Goal: Information Seeking & Learning: Compare options

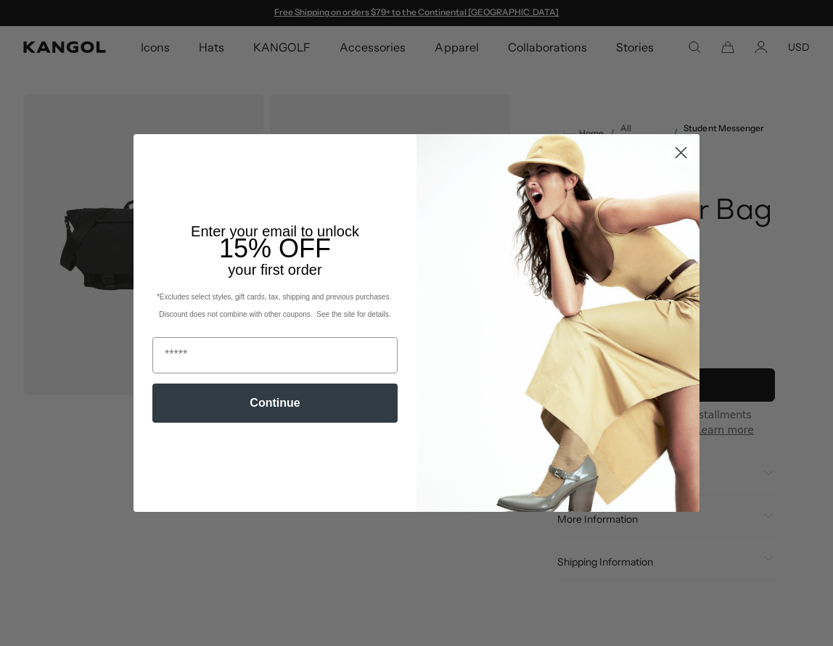
click at [677, 154] on circle "Close dialog" at bounding box center [681, 153] width 24 height 24
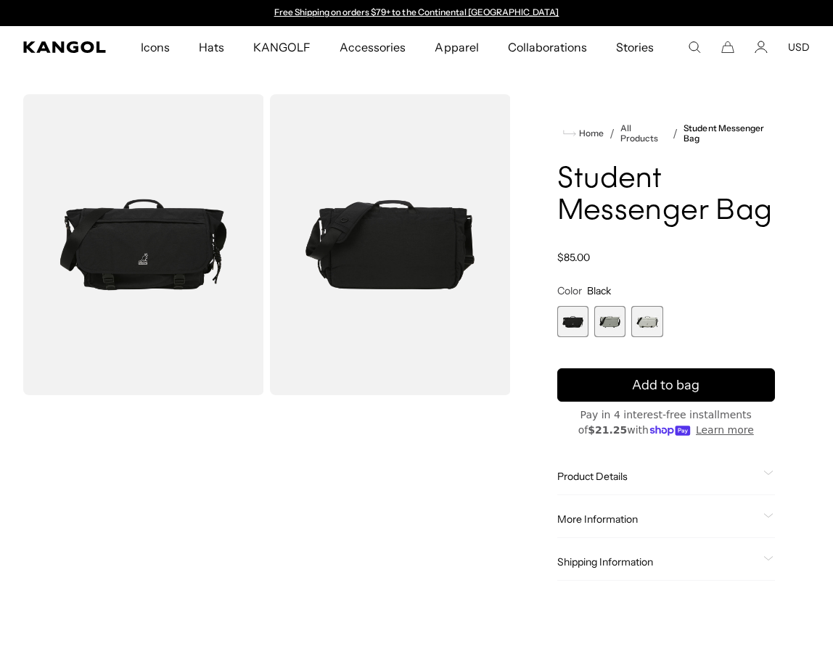
click at [612, 324] on span "2 of 3" at bounding box center [609, 321] width 31 height 31
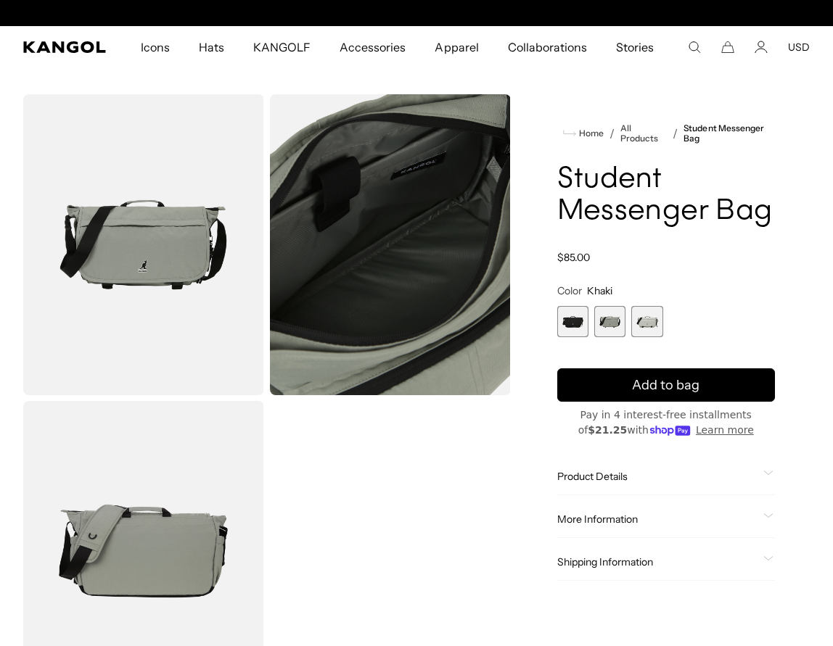
scroll to position [0, 299]
click at [645, 320] on span "3 of 3" at bounding box center [646, 321] width 31 height 31
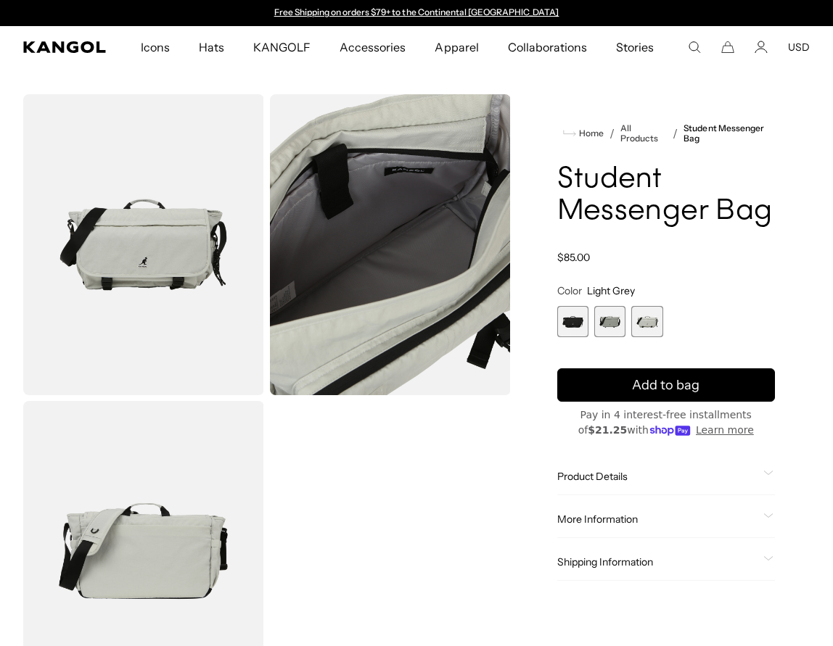
click at [612, 319] on span "2 of 3" at bounding box center [609, 321] width 31 height 31
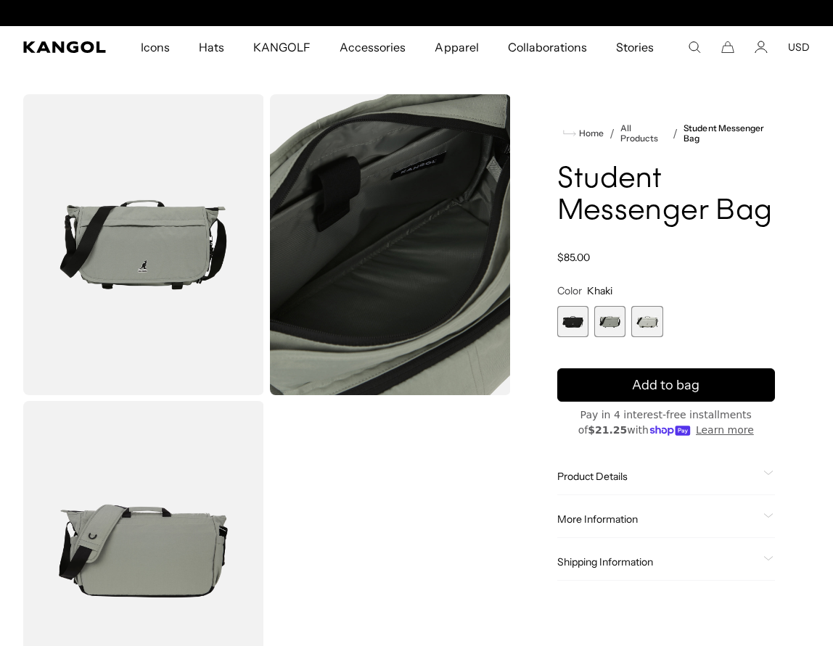
scroll to position [0, 299]
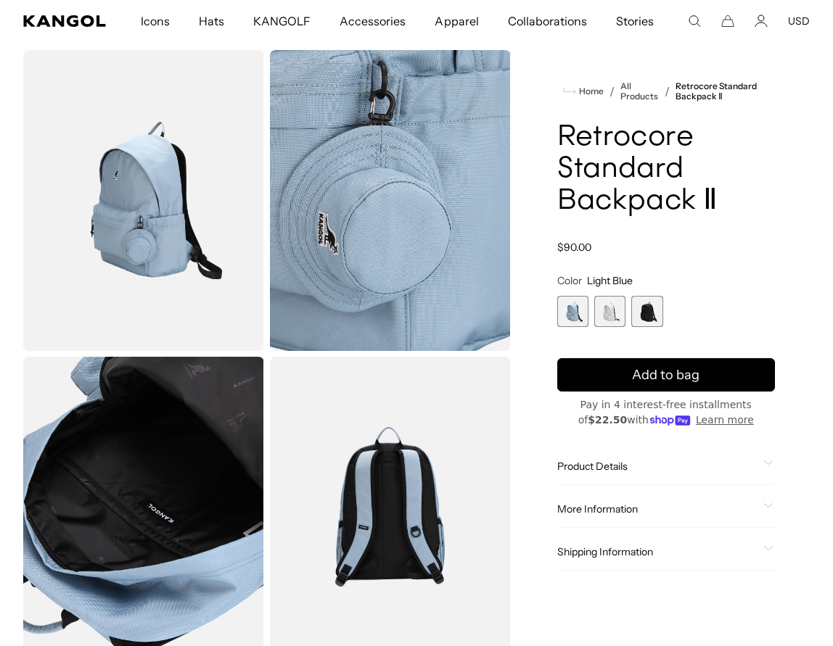
scroll to position [0, 299]
click at [611, 316] on span "2 of 3" at bounding box center [609, 311] width 31 height 31
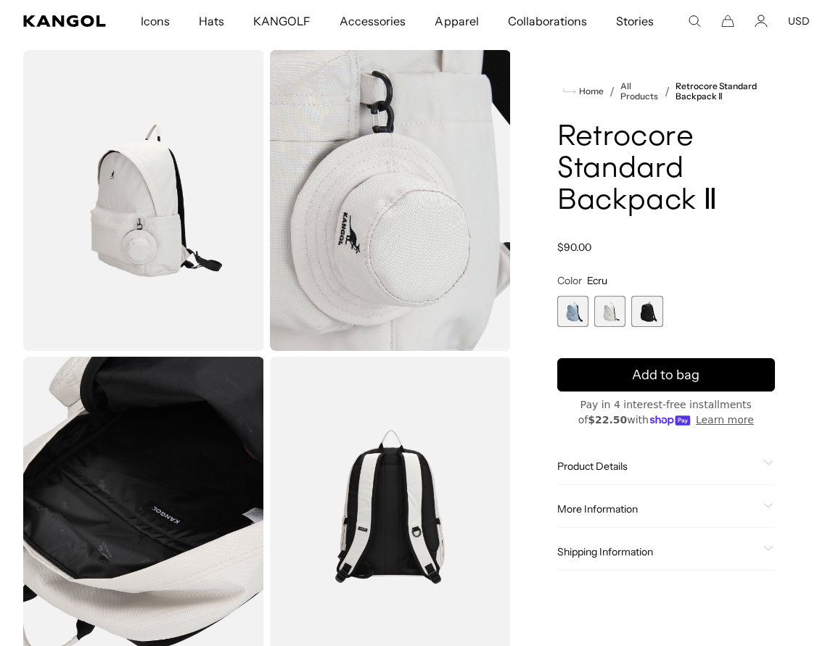
click at [640, 311] on span "3 of 3" at bounding box center [646, 311] width 31 height 31
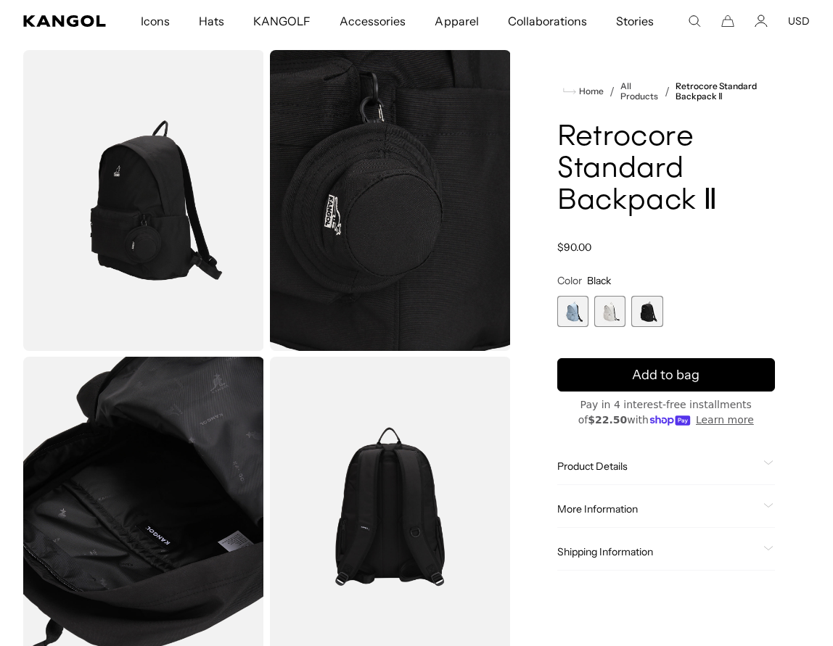
scroll to position [0, 299]
click at [610, 465] on span "Product Details" at bounding box center [657, 466] width 201 height 13
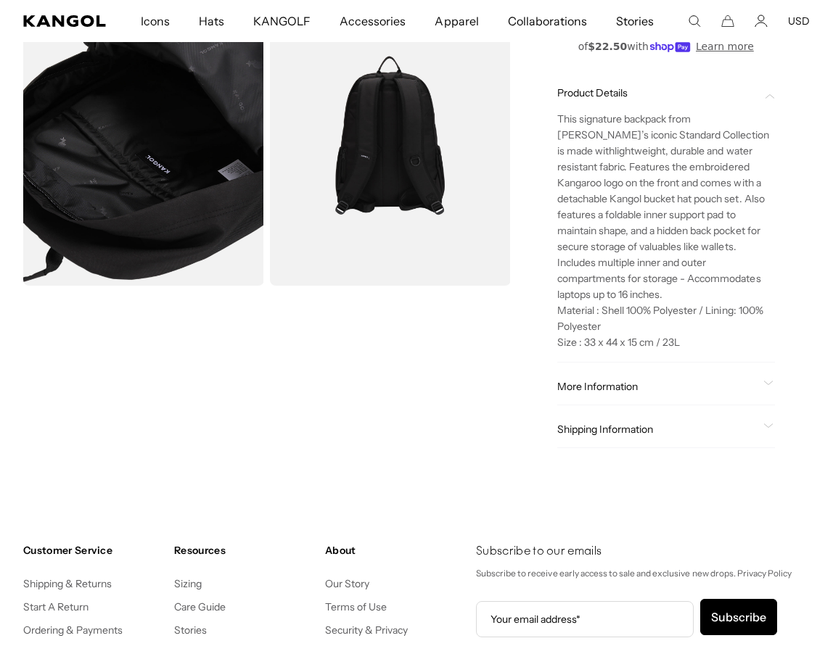
scroll to position [0, 0]
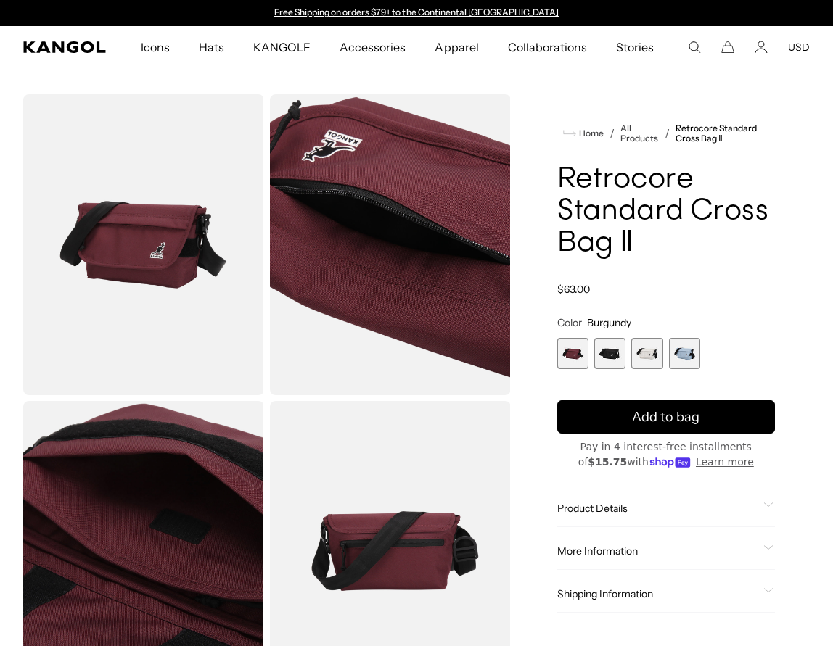
click at [614, 339] on span "2 of 4" at bounding box center [609, 353] width 31 height 31
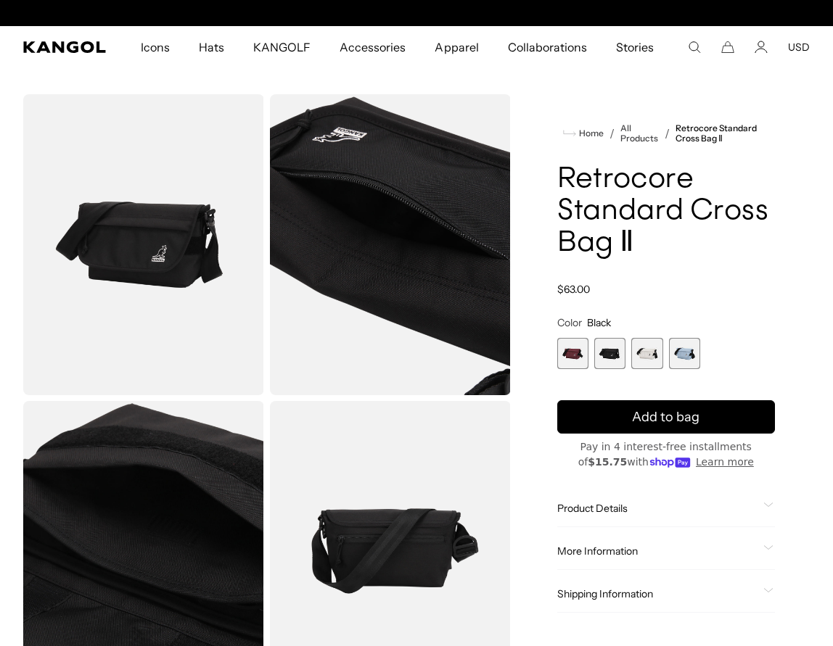
scroll to position [0, 299]
click at [640, 360] on span "3 of 4" at bounding box center [646, 353] width 31 height 31
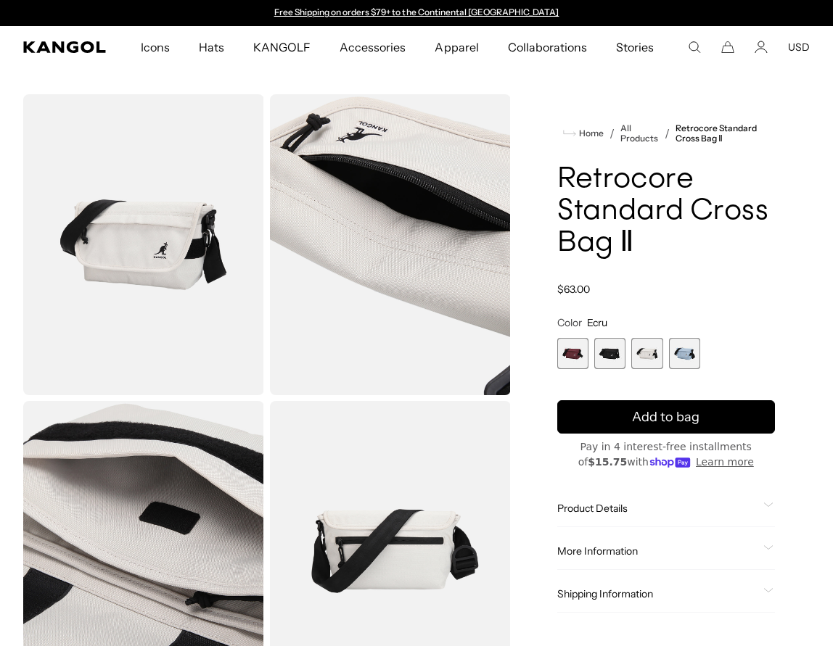
click at [670, 353] on span "4 of 4" at bounding box center [684, 353] width 31 height 31
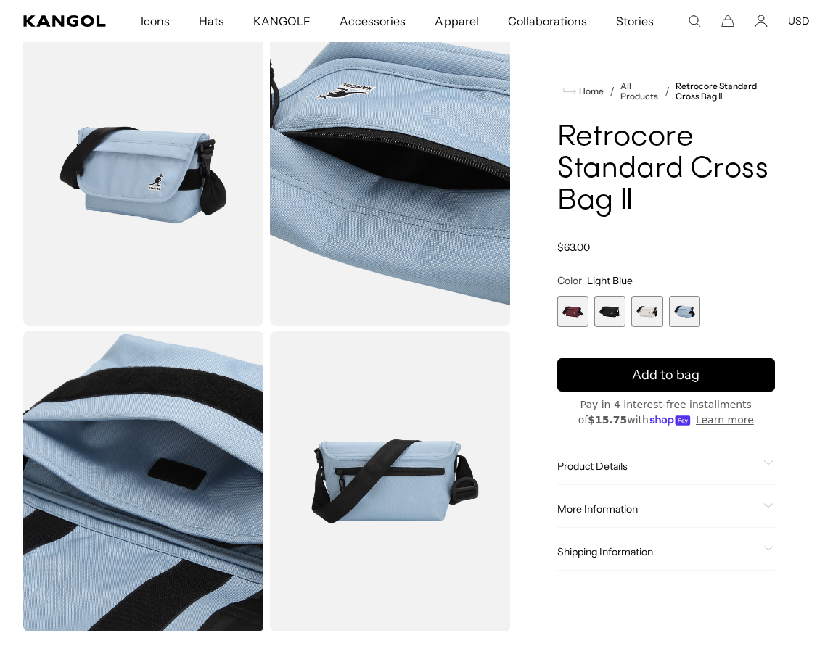
click at [625, 505] on span "More Information" at bounding box center [657, 509] width 201 height 13
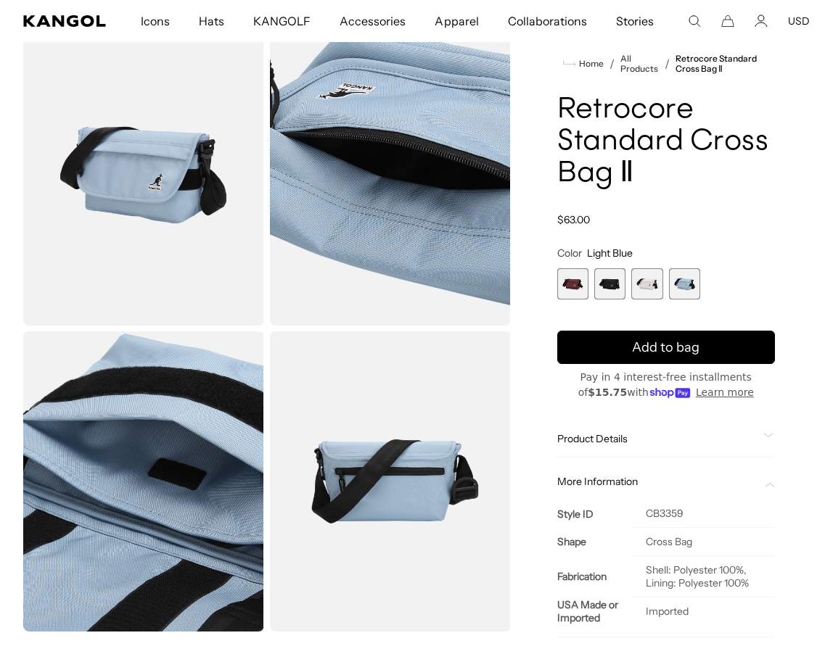
scroll to position [0, 299]
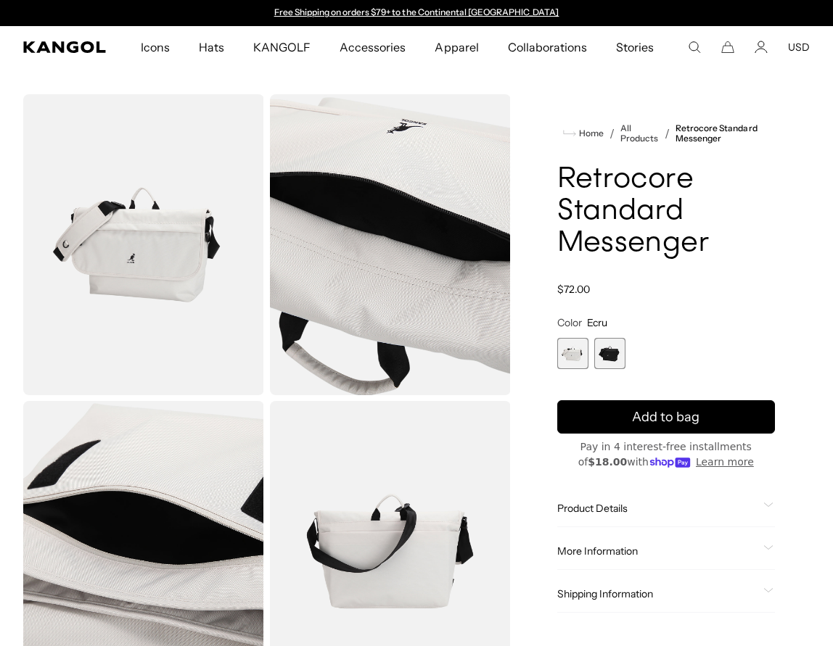
click at [611, 345] on span "2 of 2" at bounding box center [609, 353] width 31 height 31
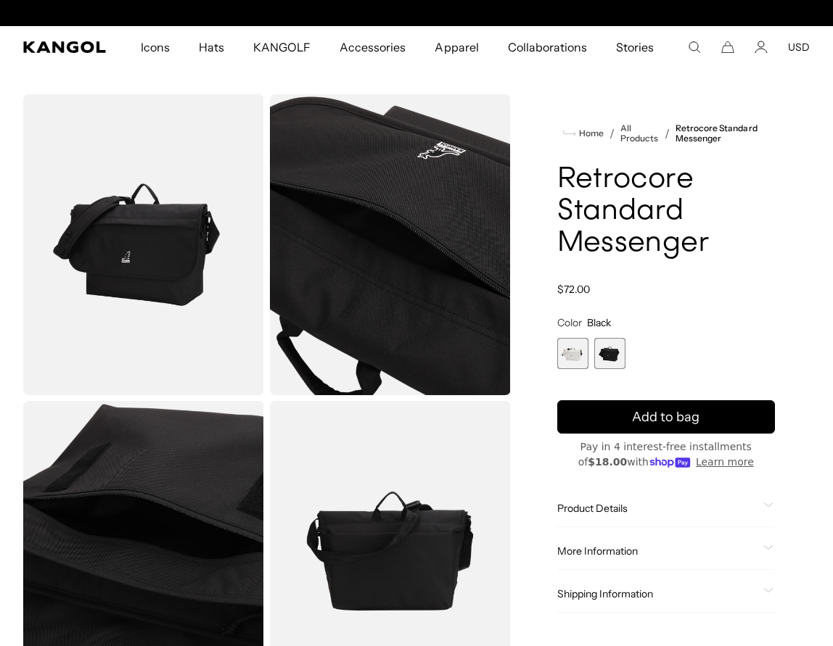
scroll to position [0, 299]
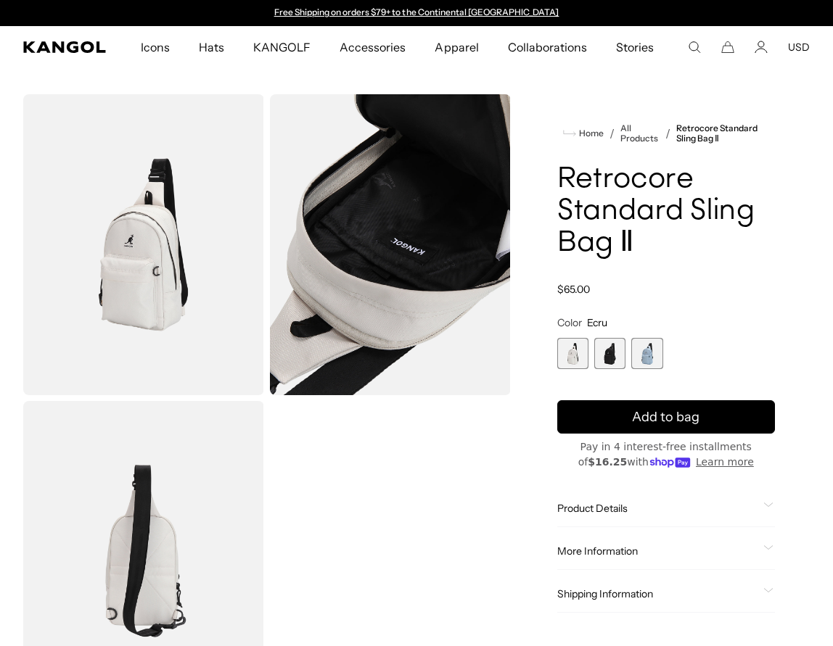
click at [612, 343] on span "2 of 3" at bounding box center [609, 353] width 31 height 31
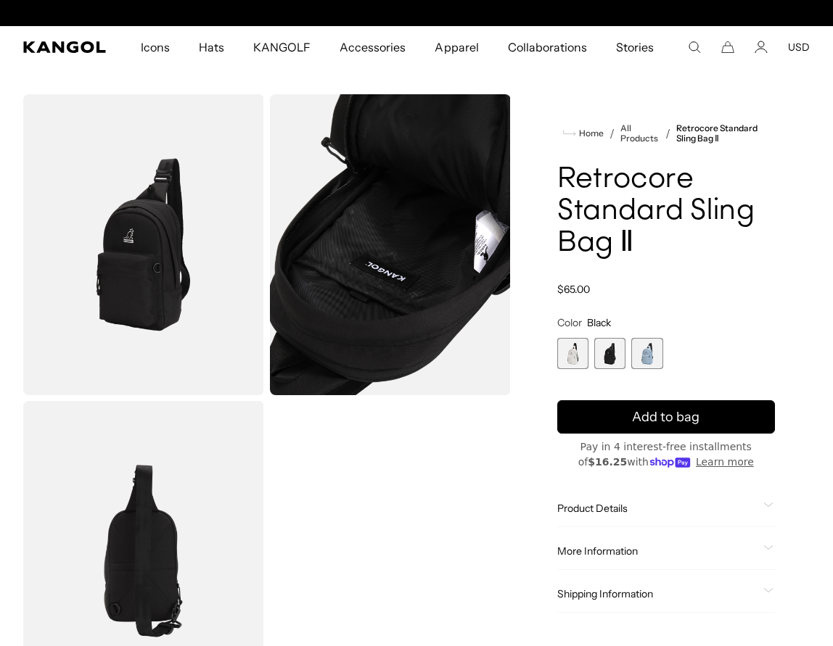
scroll to position [0, 299]
click at [659, 344] on span "3 of 3" at bounding box center [646, 353] width 31 height 31
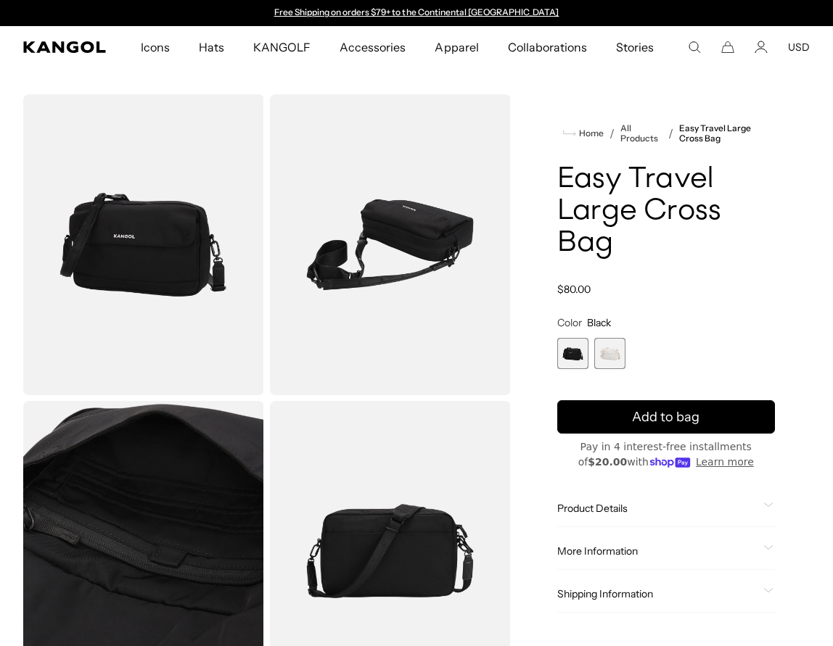
click at [607, 349] on span "2 of 2" at bounding box center [609, 353] width 31 height 31
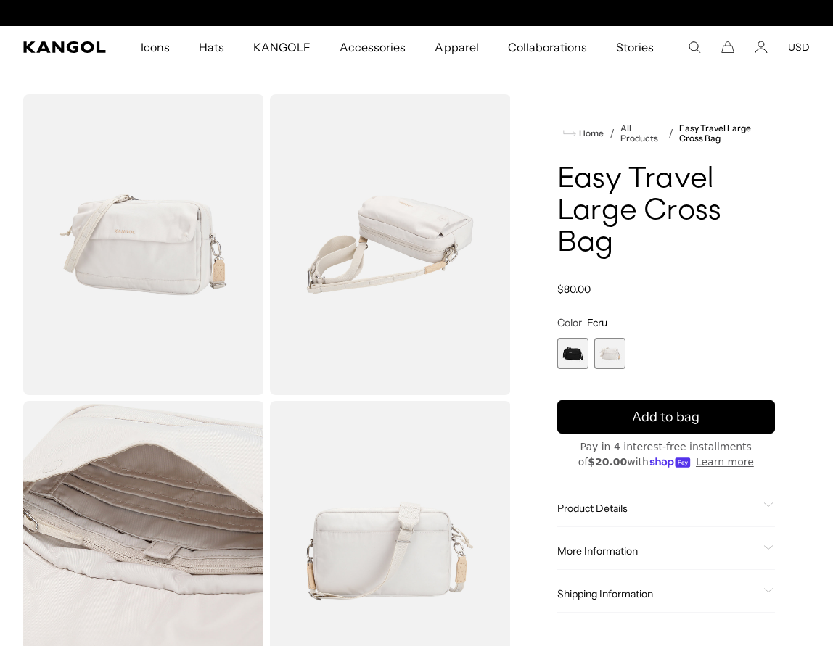
scroll to position [0, 299]
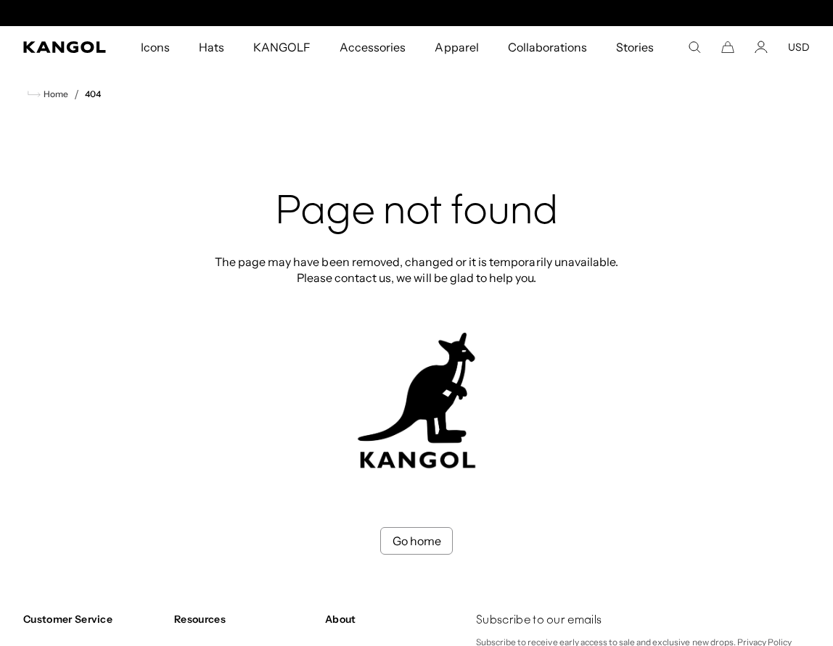
scroll to position [0, 299]
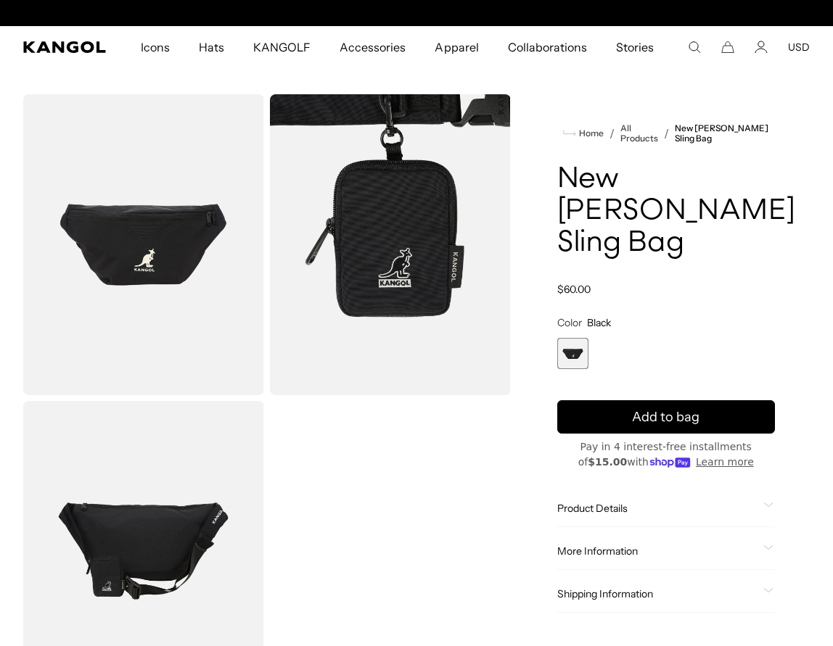
scroll to position [0, 299]
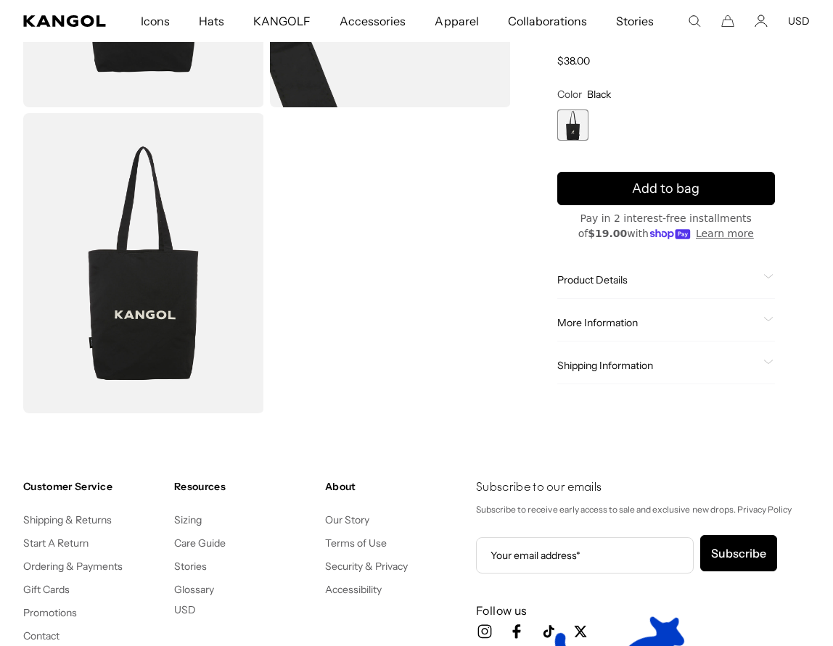
scroll to position [0, 299]
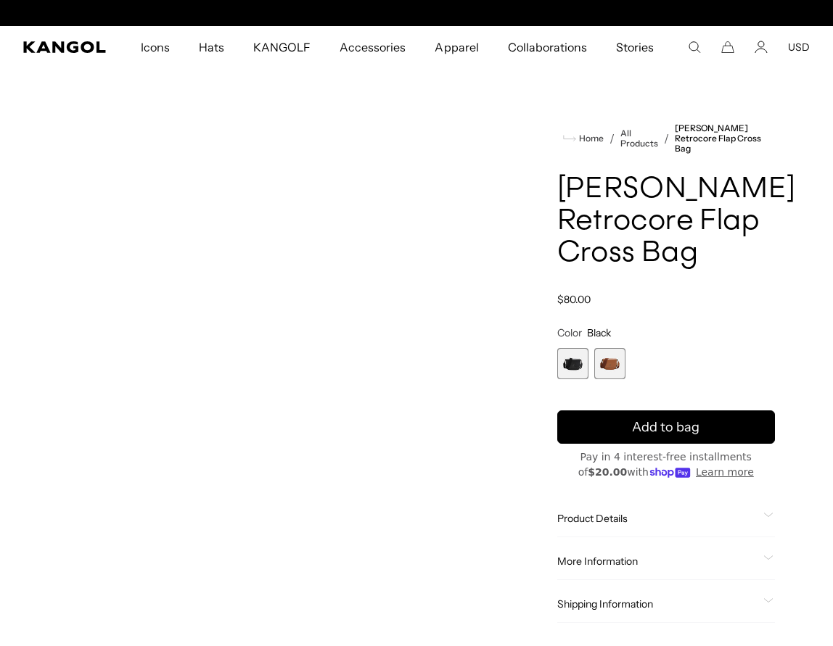
scroll to position [0, 299]
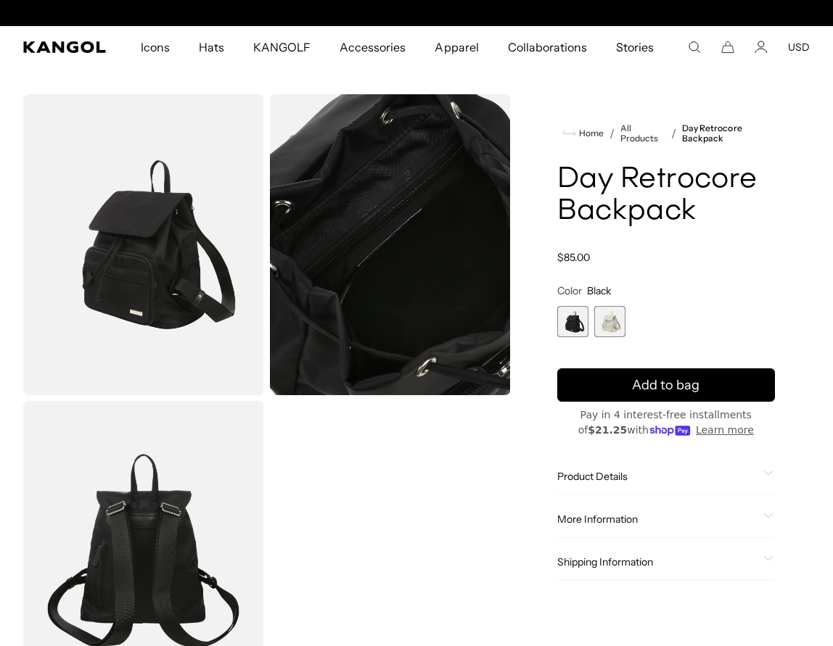
scroll to position [0, 299]
click at [621, 319] on span "2 of 2" at bounding box center [609, 321] width 31 height 31
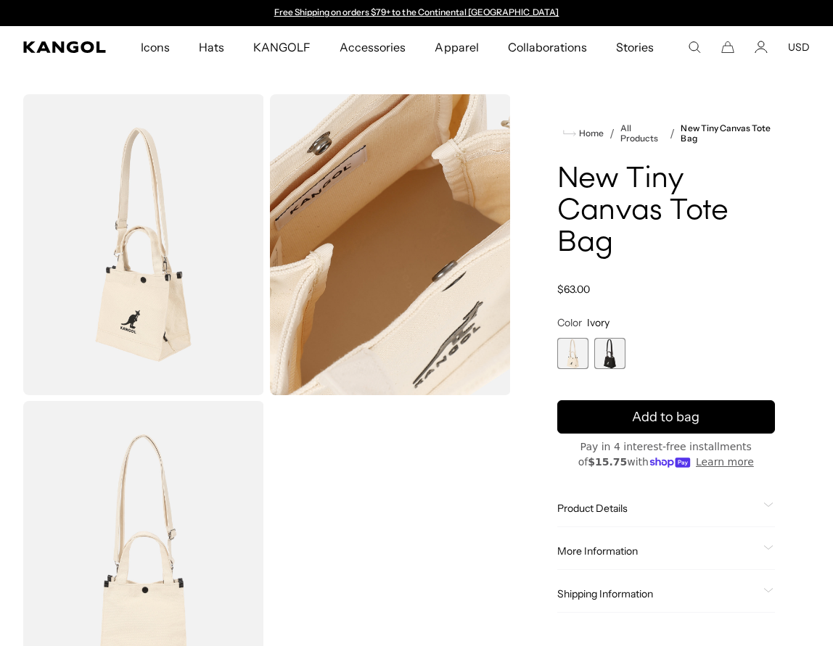
click at [615, 351] on span "2 of 2" at bounding box center [609, 353] width 31 height 31
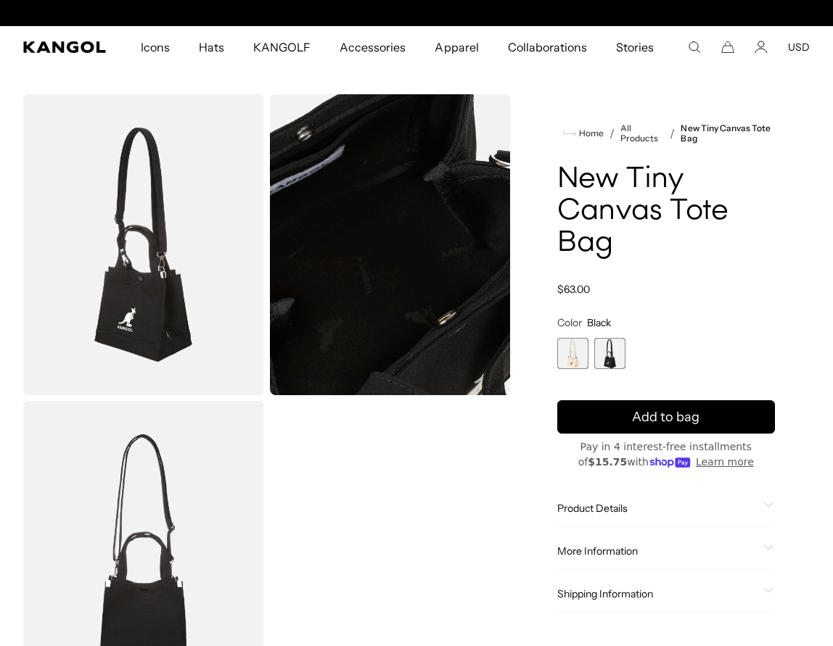
scroll to position [0, 299]
